Goal: Information Seeking & Learning: Learn about a topic

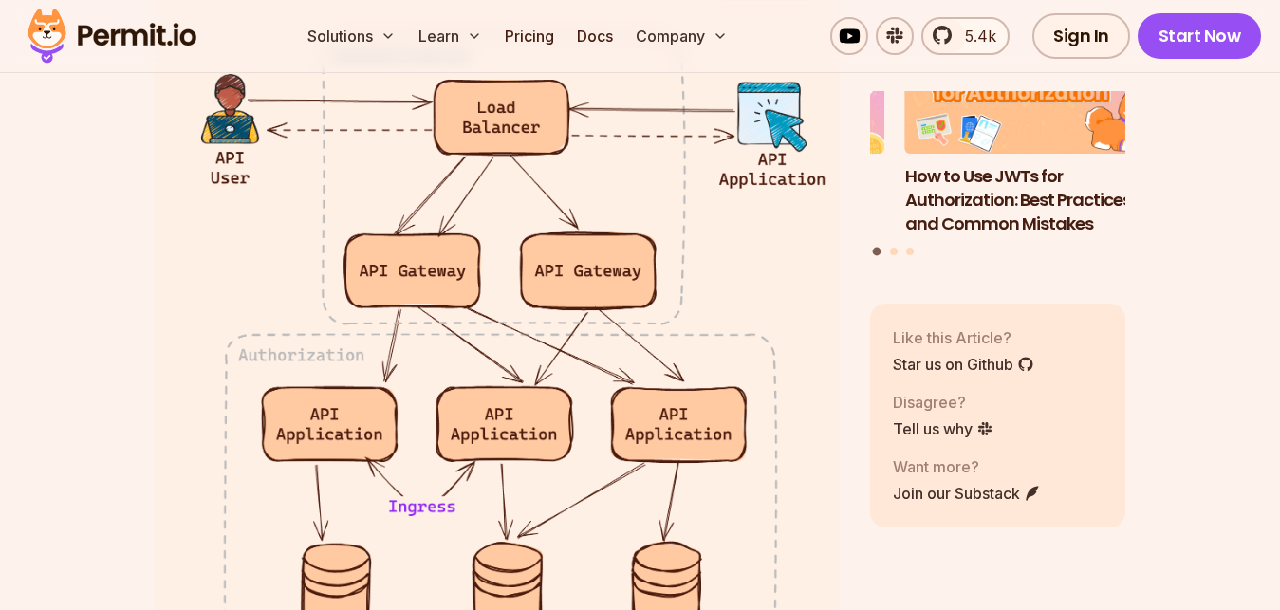
scroll to position [183, 0]
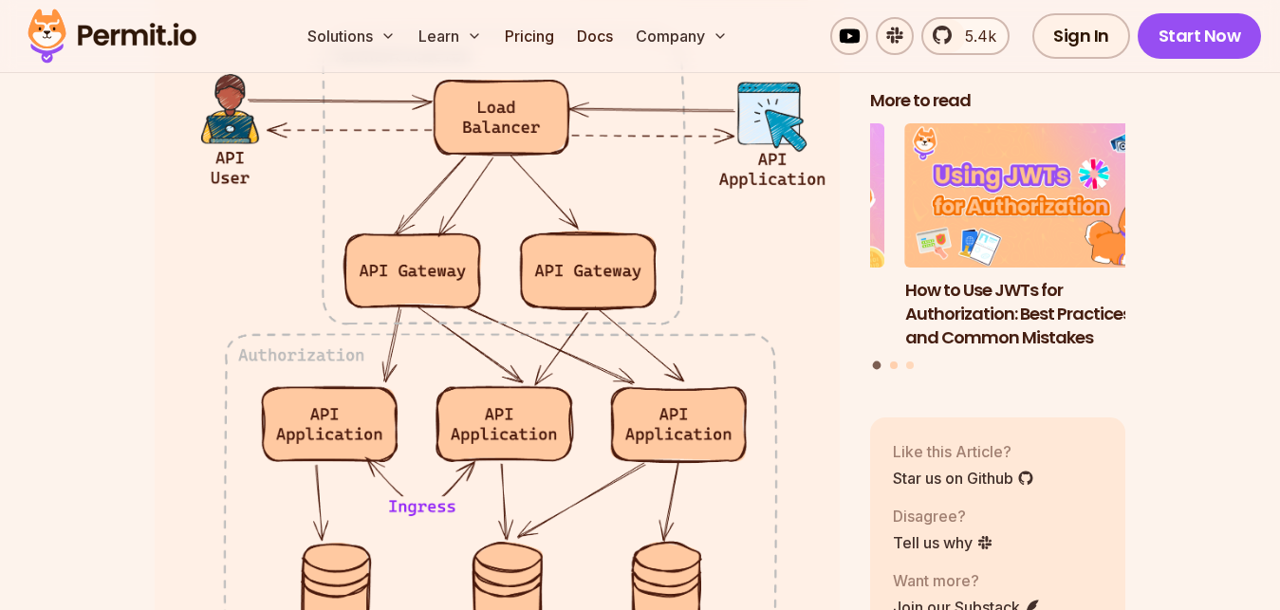
click at [896, 362] on button "Go to slide 2" at bounding box center [894, 366] width 8 height 8
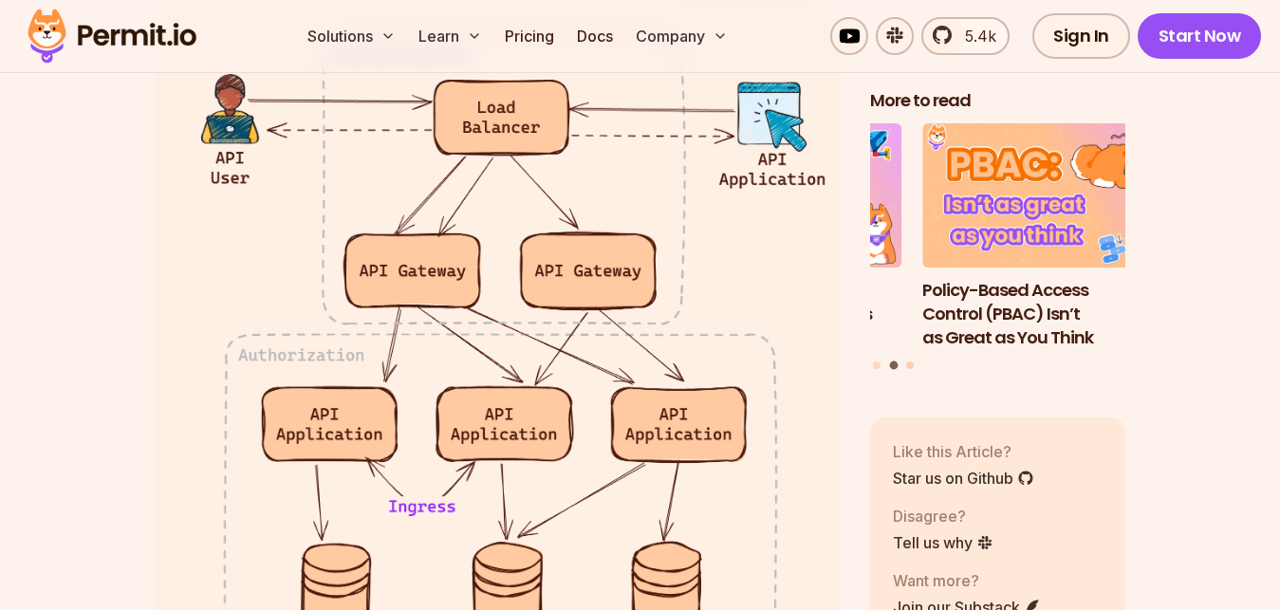
click at [911, 362] on button "Go to slide 3" at bounding box center [910, 366] width 8 height 8
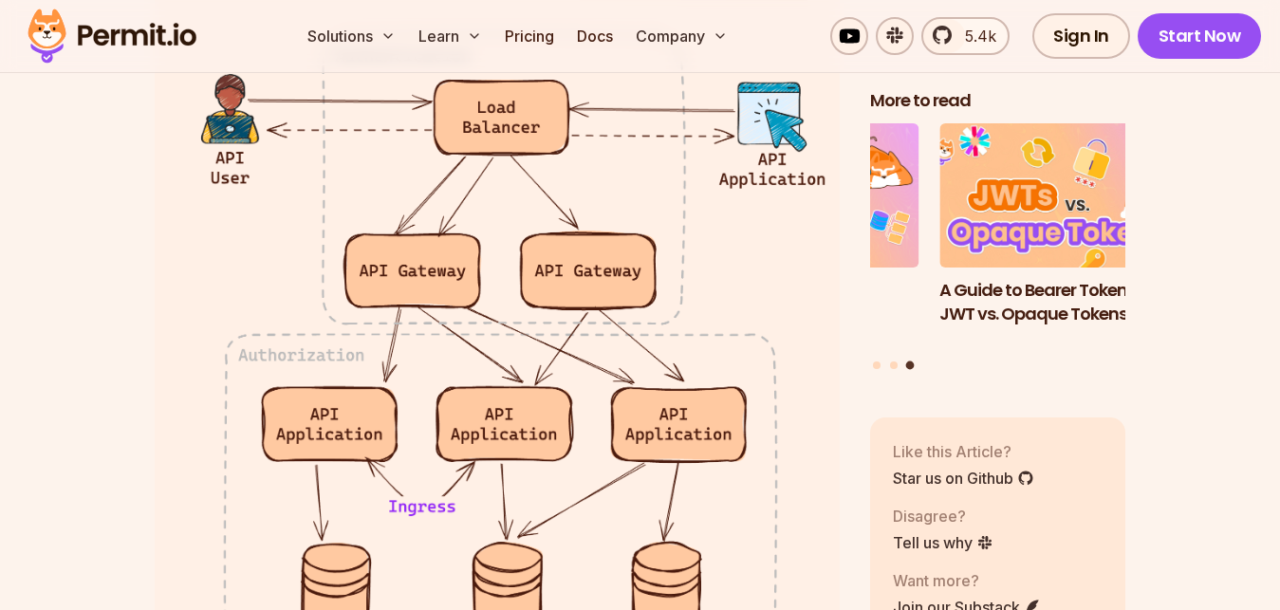
click at [911, 362] on button "Go to slide 3" at bounding box center [910, 366] width 9 height 9
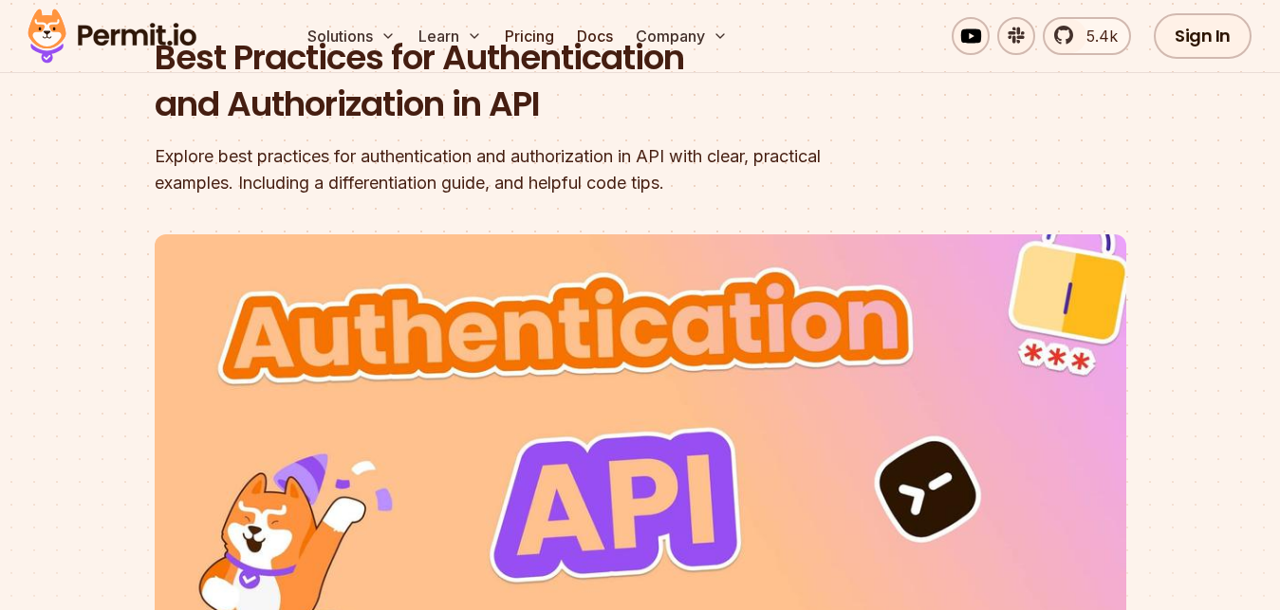
scroll to position [0, 0]
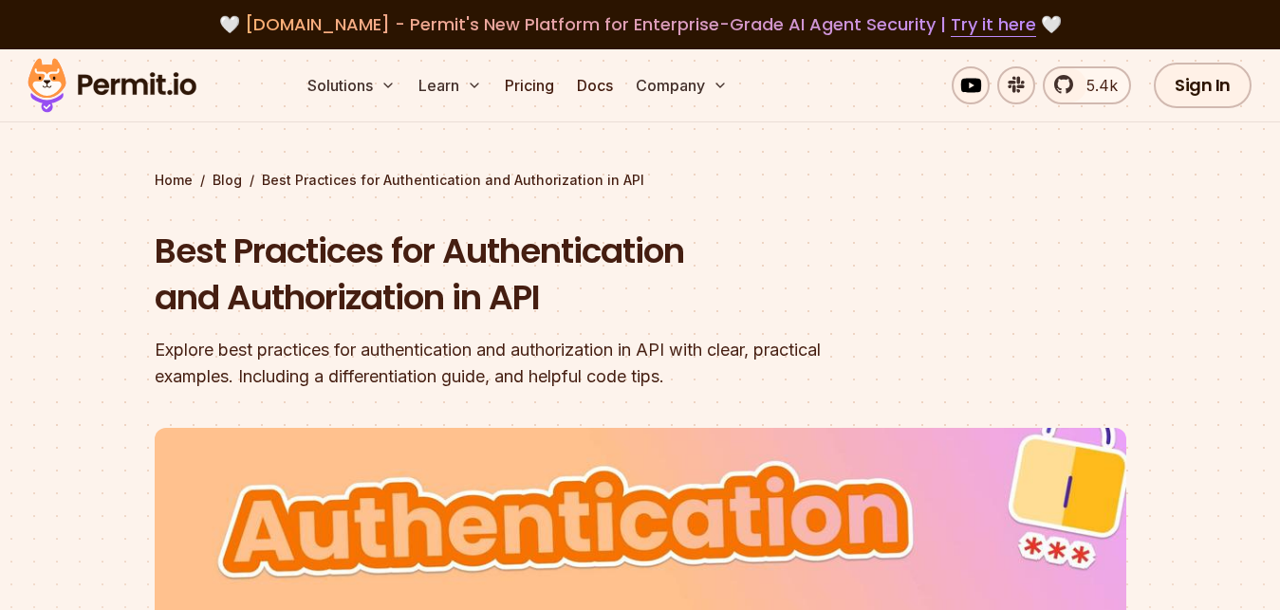
click at [263, 186] on div "Home / Blog / Best Practices for Authentication and Authorization in API" at bounding box center [641, 180] width 972 height 19
click at [219, 247] on h1 "Best Practices for Authentication and Authorization in API" at bounding box center [519, 275] width 729 height 94
click at [221, 247] on h1 "Best Practices for Authentication and Authorization in API" at bounding box center [519, 275] width 729 height 94
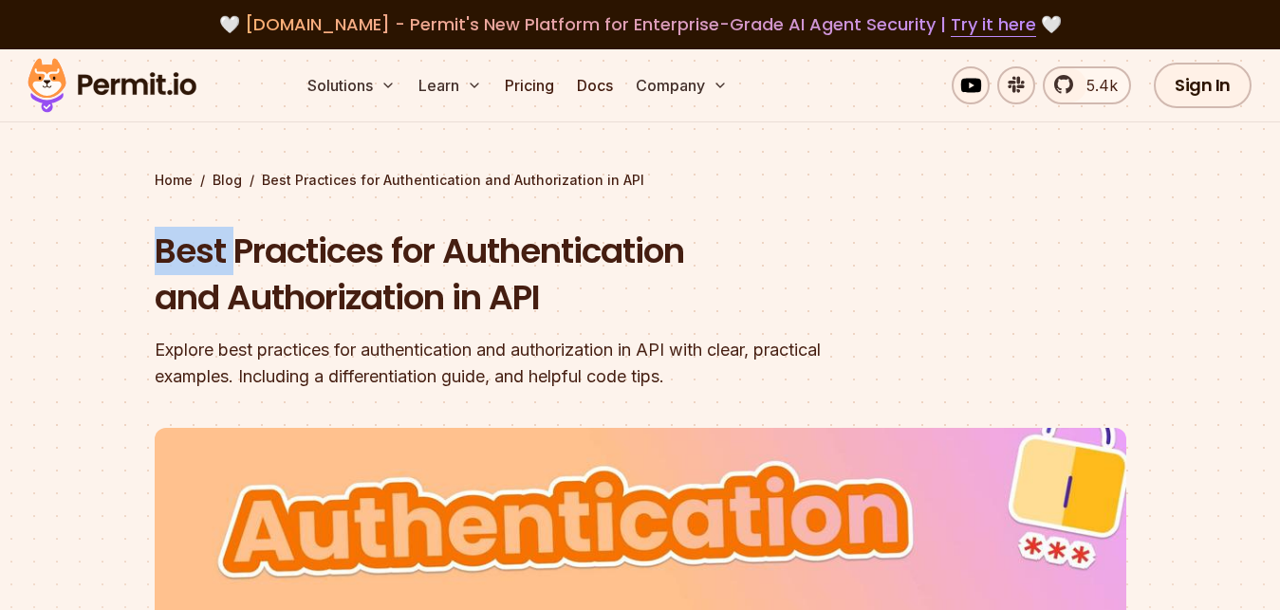
click at [221, 247] on h1 "Best Practices for Authentication and Authorization in API" at bounding box center [519, 275] width 729 height 94
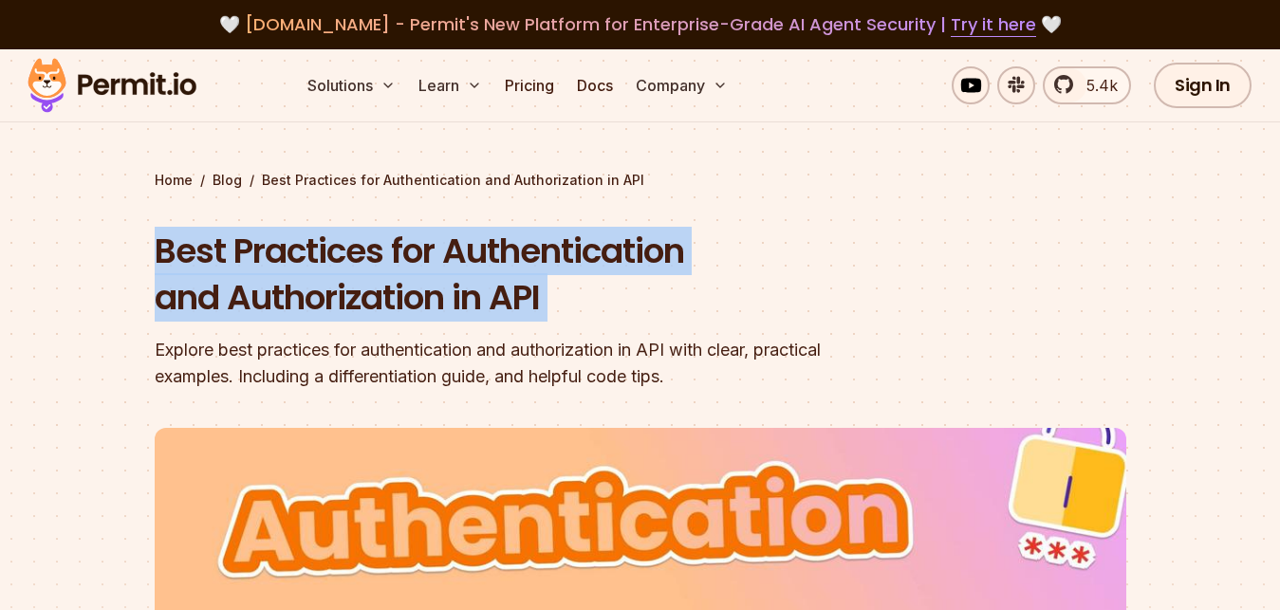
drag, startPoint x: 221, startPoint y: 247, endPoint x: 632, endPoint y: 380, distance: 431.9
click at [632, 380] on div "Best Practices for Authentication and Authorization in API Explore best practic…" at bounding box center [519, 309] width 729 height 162
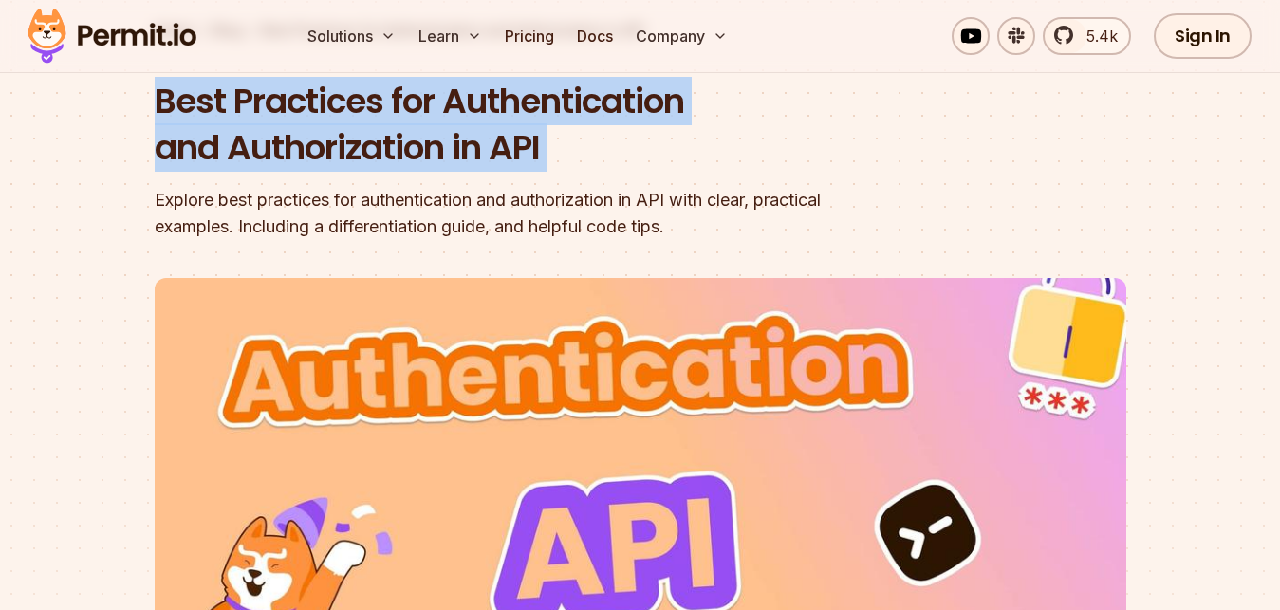
scroll to position [194, 0]
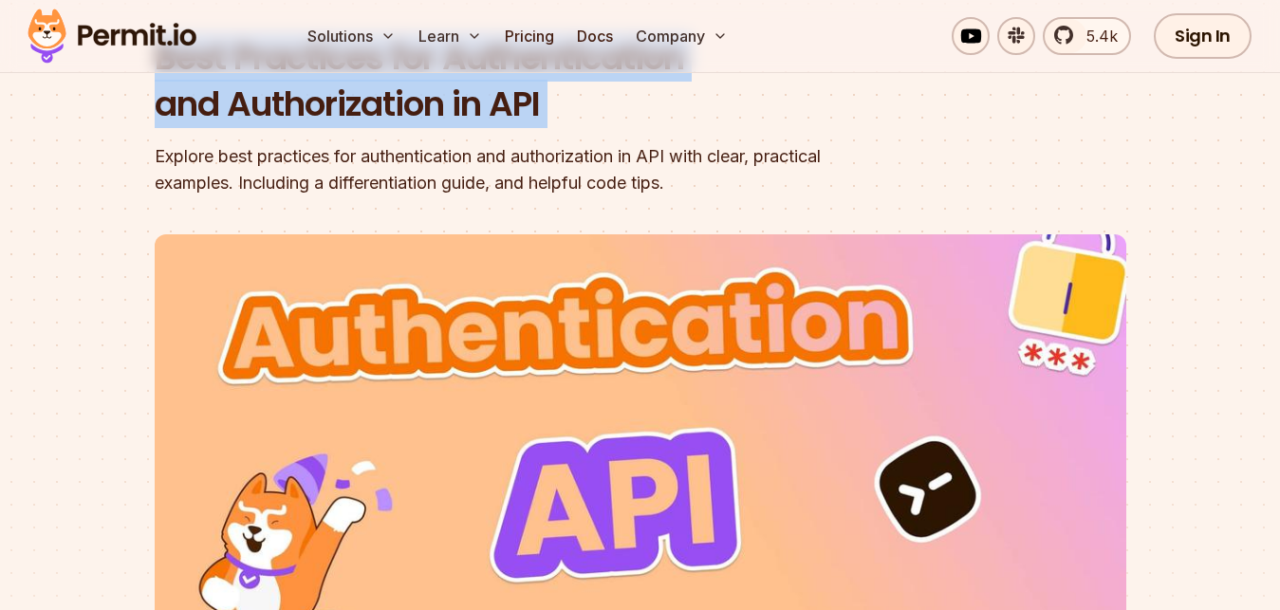
click at [863, 102] on h1 "Best Practices for Authentication and Authorization in API" at bounding box center [519, 81] width 729 height 94
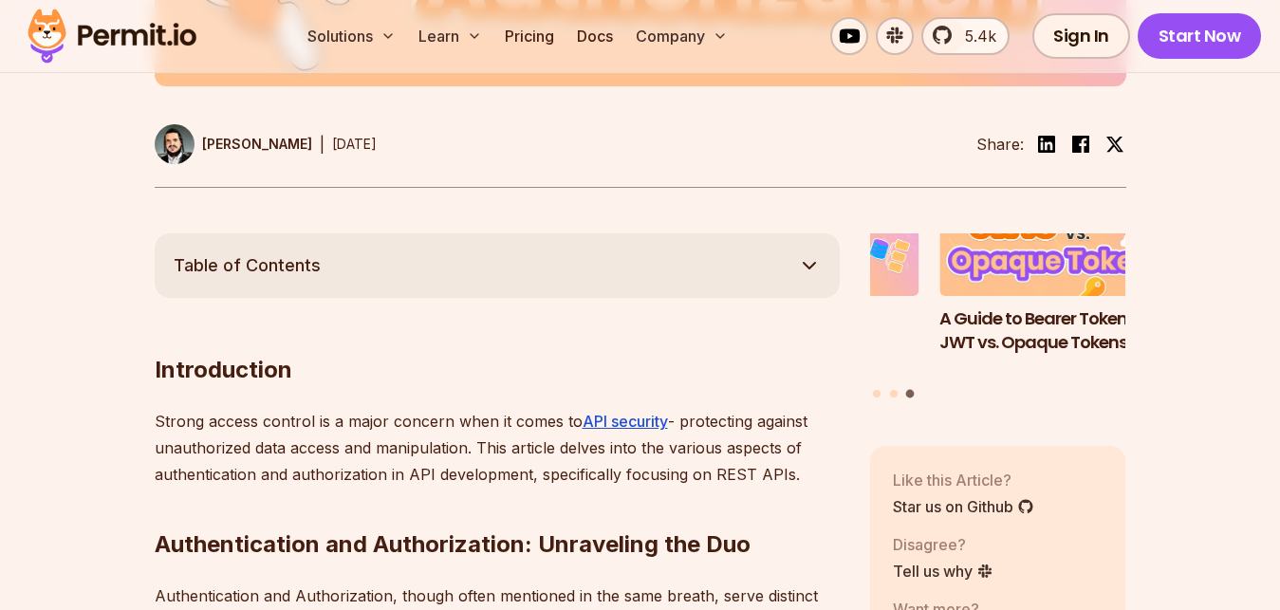
scroll to position [968, 0]
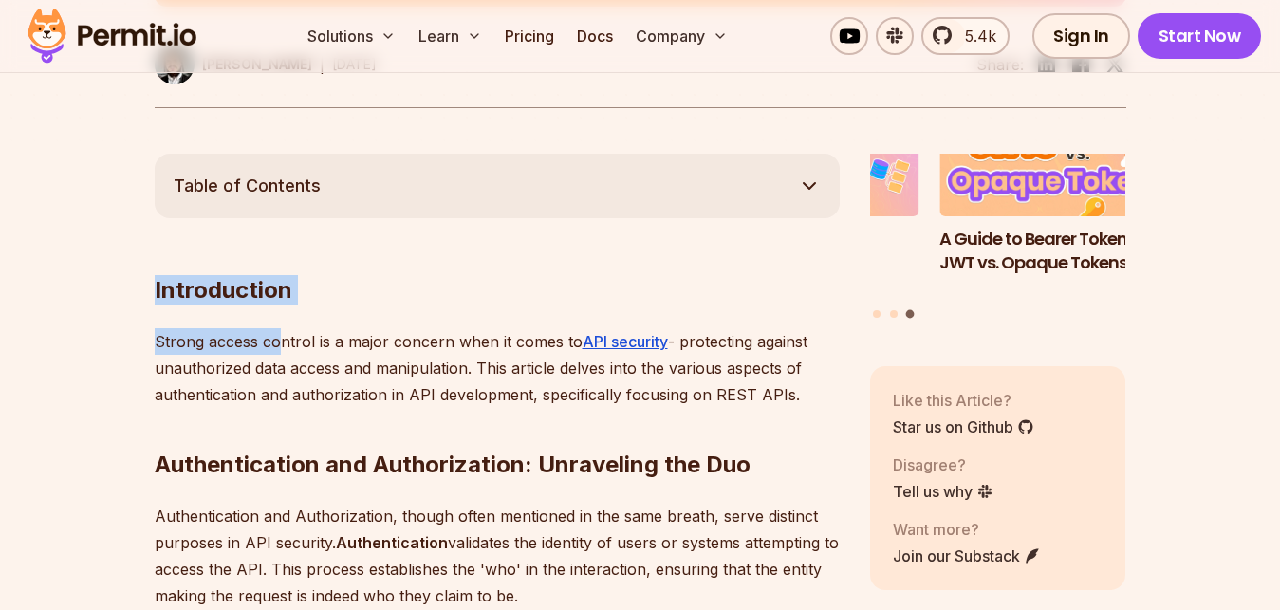
drag, startPoint x: 149, startPoint y: 293, endPoint x: 385, endPoint y: 416, distance: 266.2
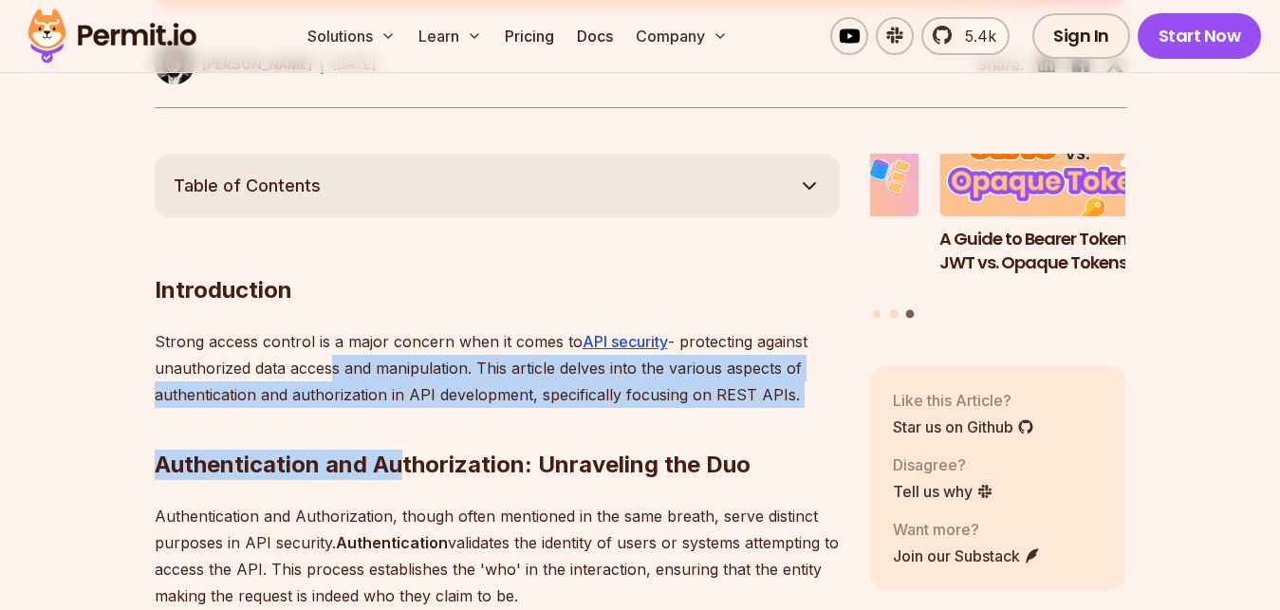
scroll to position [1065, 0]
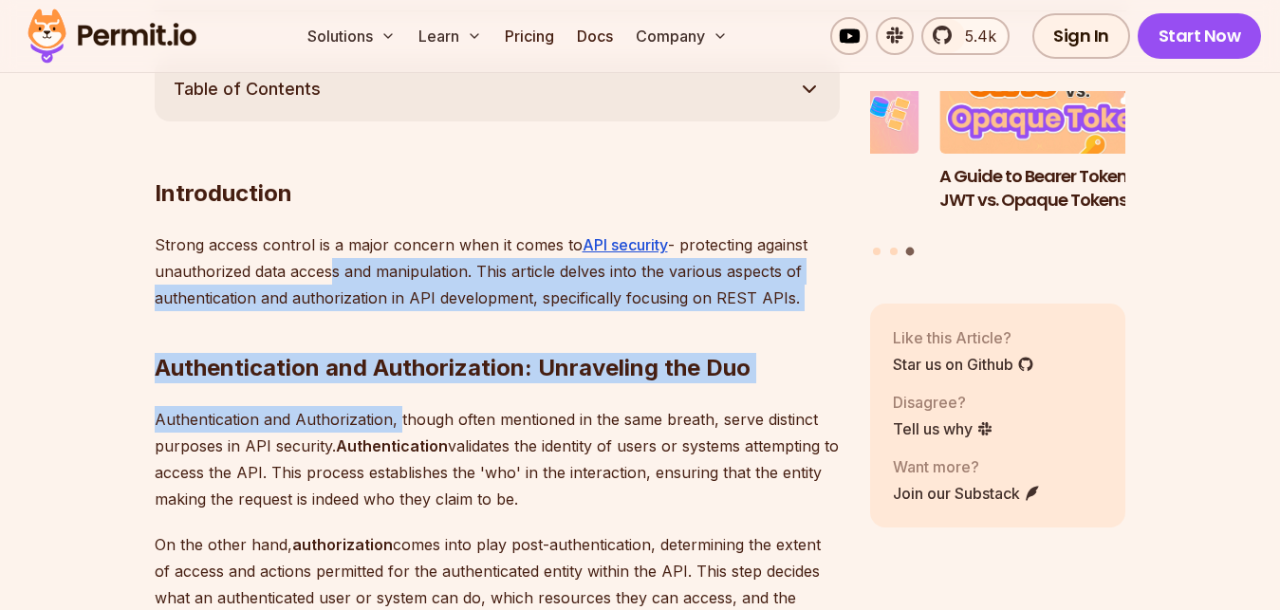
drag, startPoint x: 385, startPoint y: 416, endPoint x: 398, endPoint y: 408, distance: 14.5
click at [368, 326] on h2 "Authentication and Authorization: Unraveling the Duo" at bounding box center [497, 330] width 685 height 106
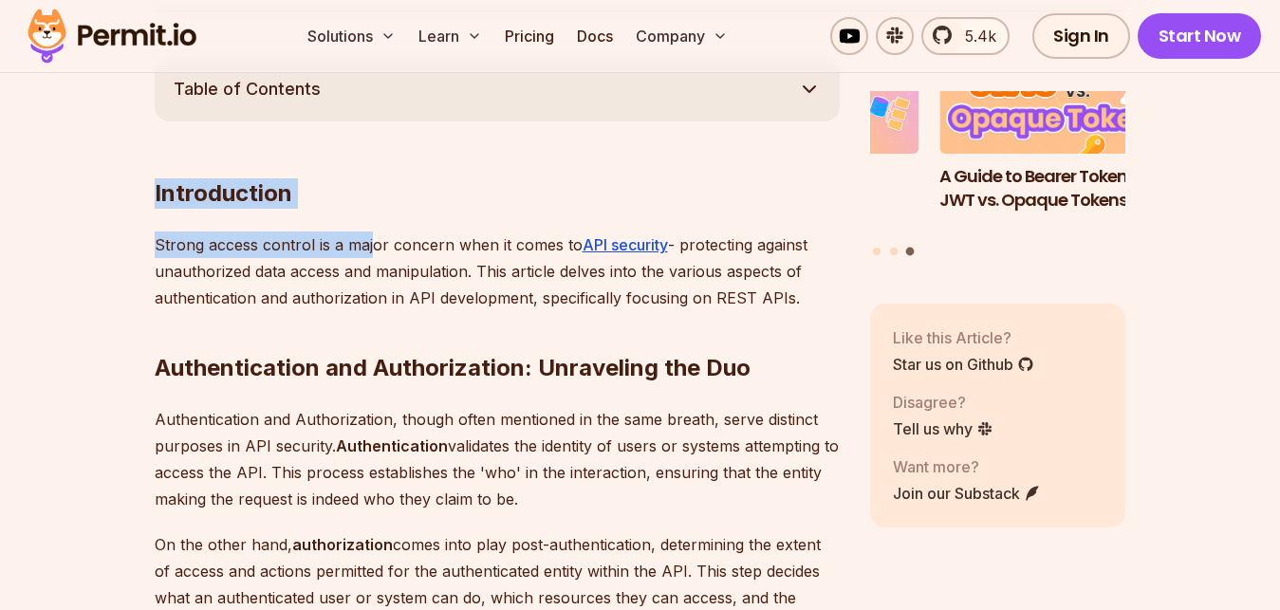
drag, startPoint x: 153, startPoint y: 193, endPoint x: 371, endPoint y: 245, distance: 224.4
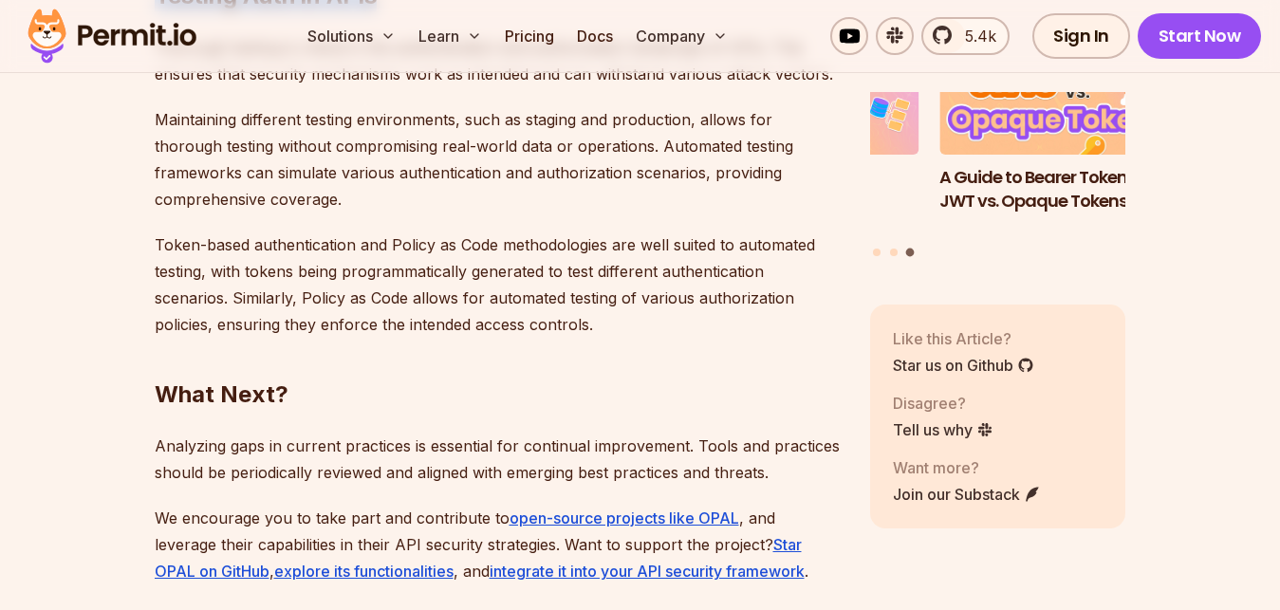
scroll to position [7260, 0]
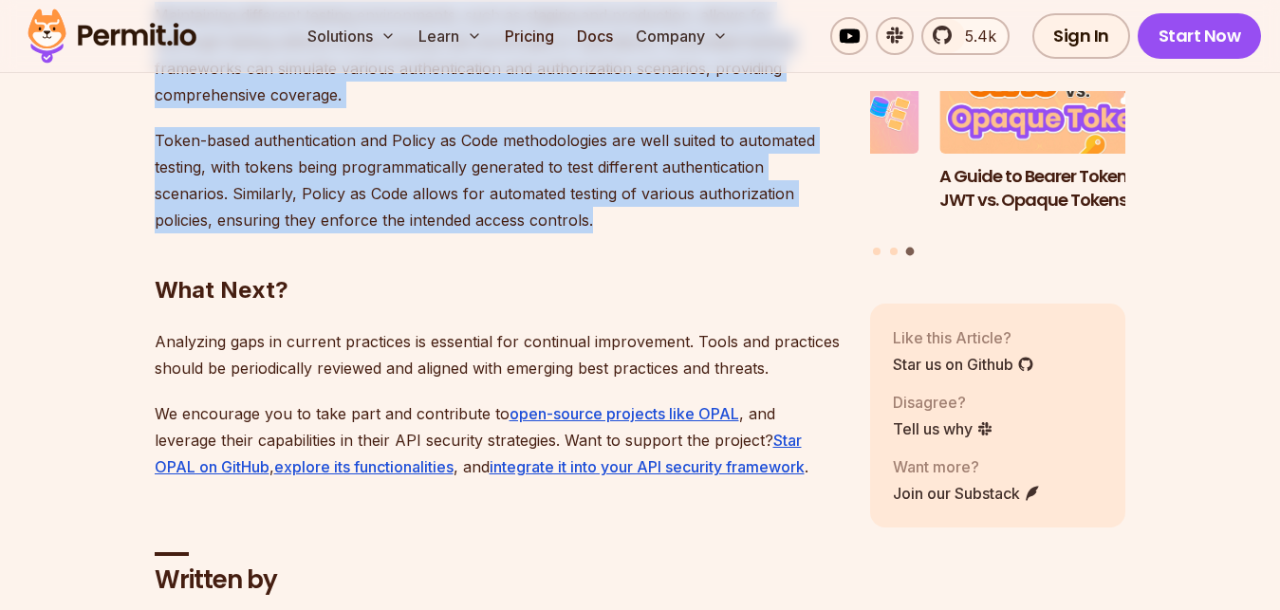
drag, startPoint x: 150, startPoint y: 195, endPoint x: 590, endPoint y: 196, distance: 440.4
copy div "Introduction Strong access control is a major concern when it comes to API secu…"
